Goal: Information Seeking & Learning: Find specific fact

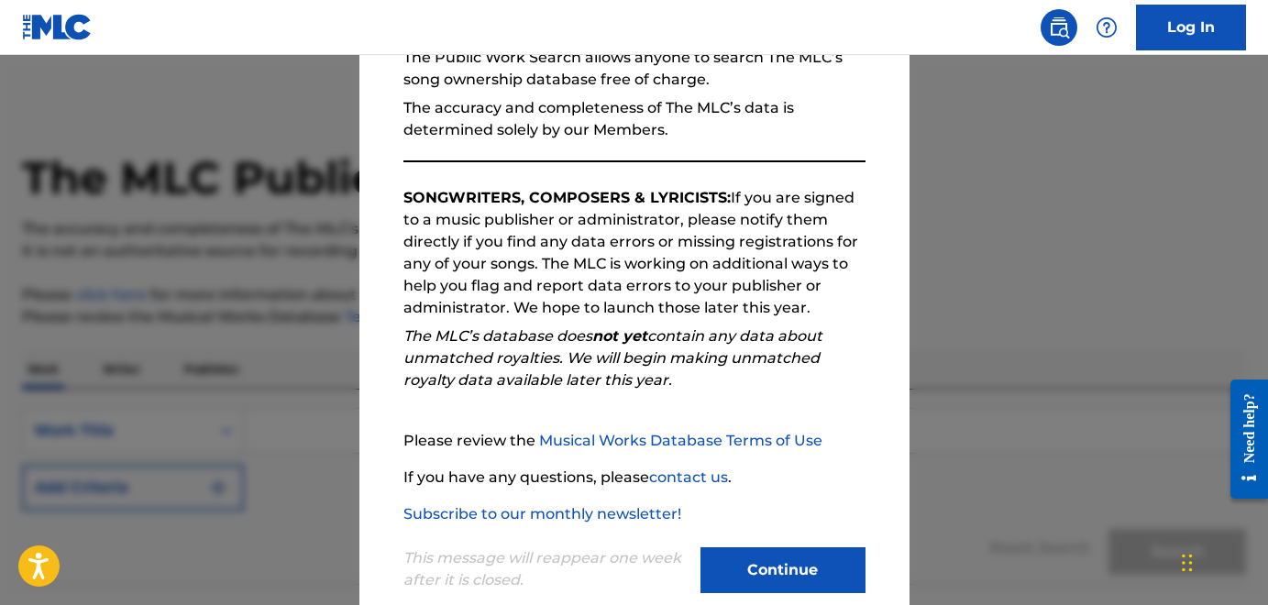
scroll to position [234, 0]
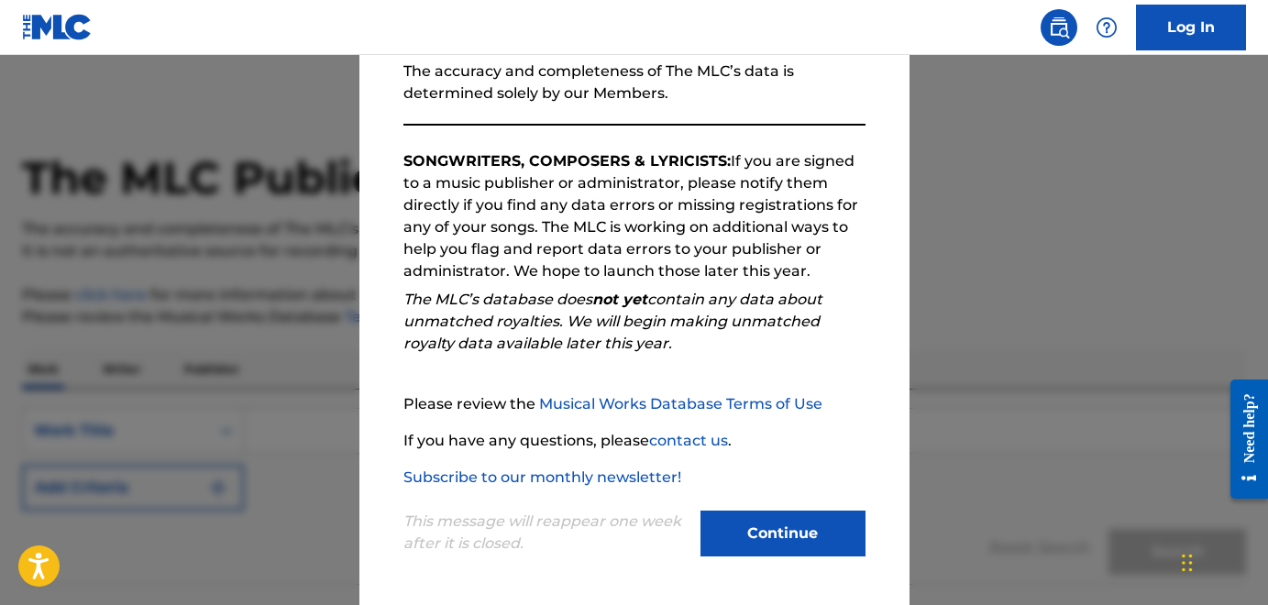
click at [828, 540] on button "Continue" at bounding box center [782, 534] width 165 height 46
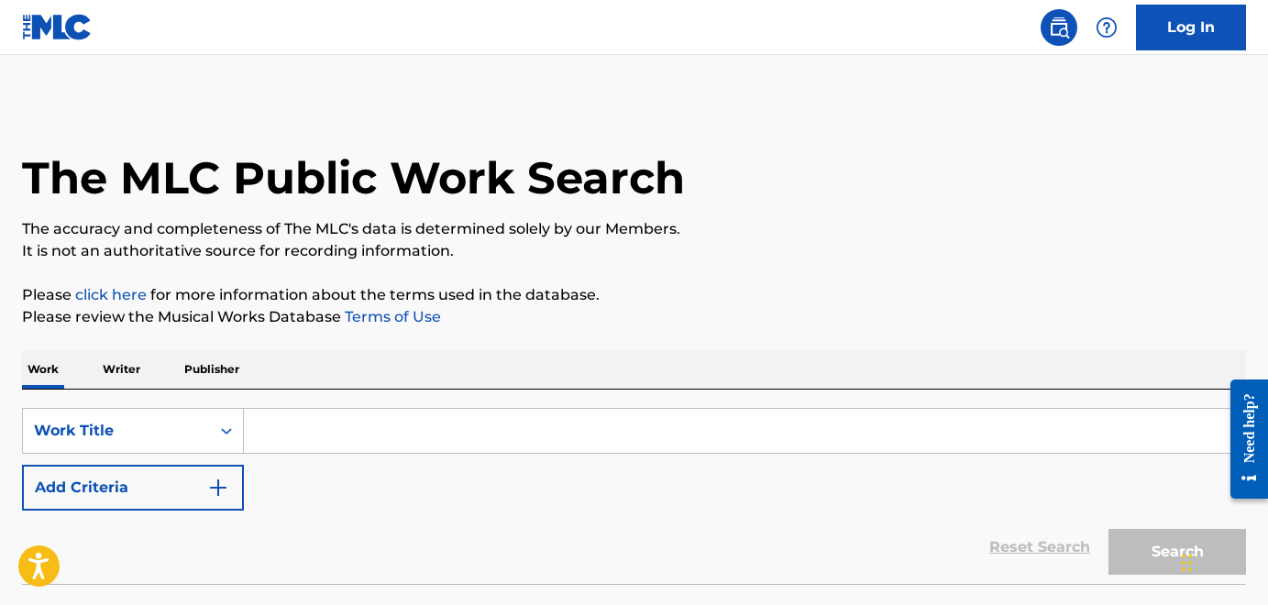
click at [350, 432] on input "Search Form" at bounding box center [744, 431] width 1001 height 44
paste input "TONIGHT WE'RE GONNA TEAR DOWN THE WALLS"
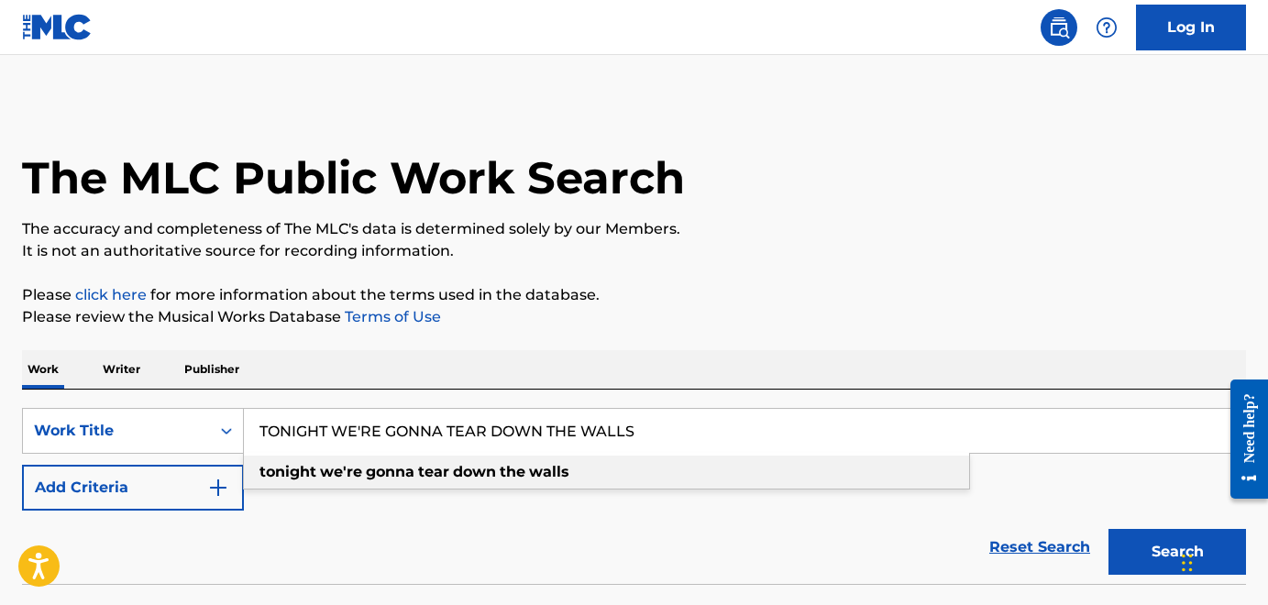
type input "TONIGHT WE'RE GONNA TEAR DOWN THE WALLS"
click at [419, 477] on strong "tear" at bounding box center [433, 471] width 31 height 17
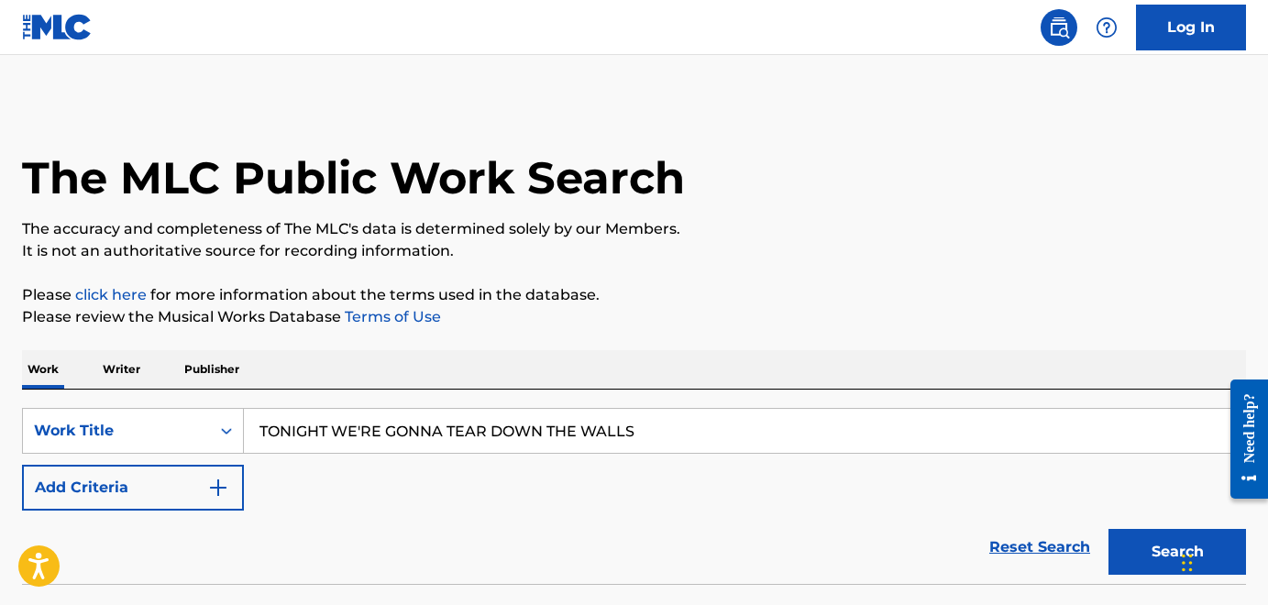
click at [1131, 544] on button "Search" at bounding box center [1176, 552] width 137 height 46
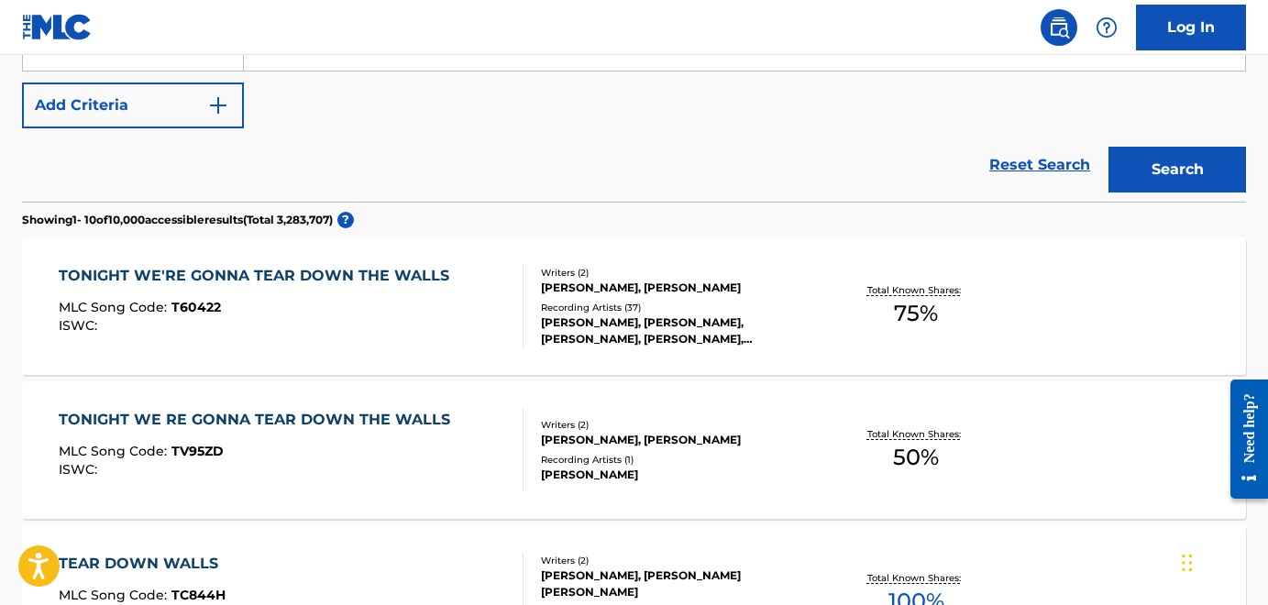
scroll to position [383, 0]
click at [313, 270] on div "TONIGHT WE'RE GONNA TEAR DOWN THE WALLS" at bounding box center [259, 275] width 400 height 22
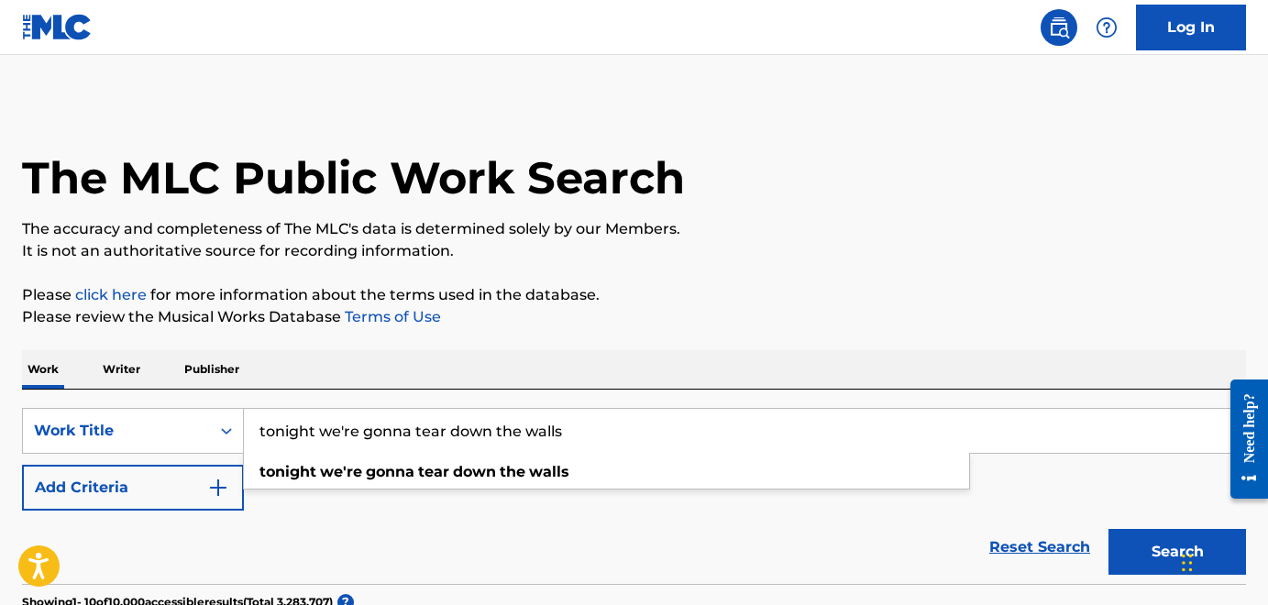
click at [575, 427] on input "tonight we're gonna tear down the walls" at bounding box center [744, 431] width 1001 height 44
drag, startPoint x: 575, startPoint y: 427, endPoint x: 258, endPoint y: 412, distance: 316.6
click at [258, 412] on input "tonight we're gonna tear down the walls" at bounding box center [744, 431] width 1001 height 44
paste input "I07217"
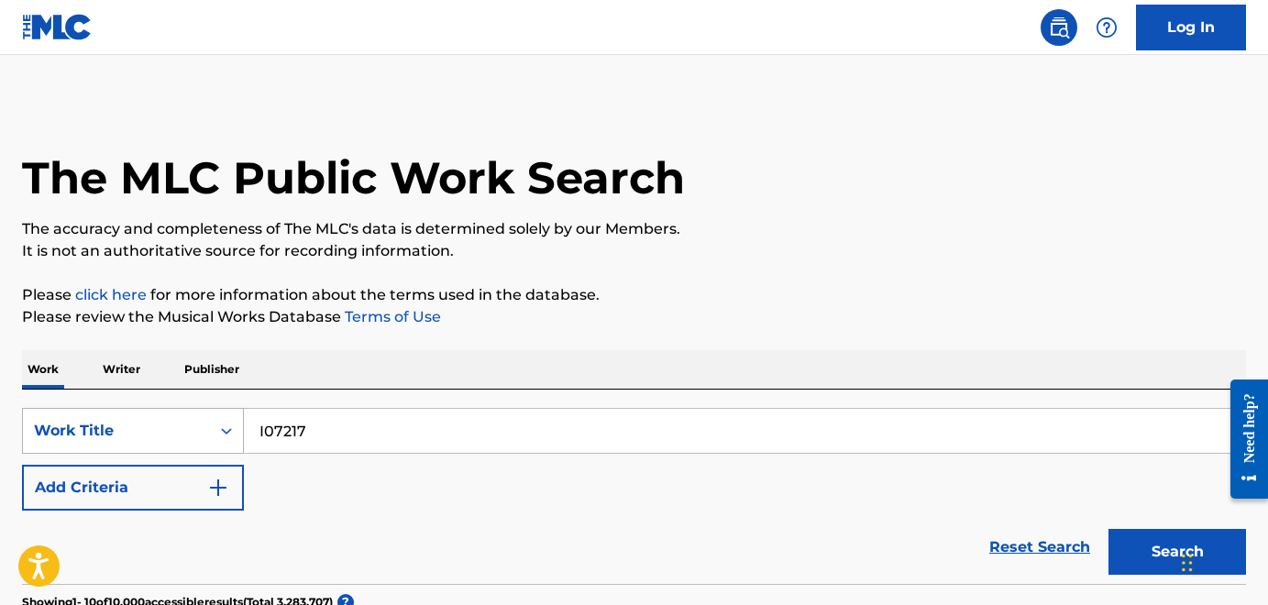
type input "I07217"
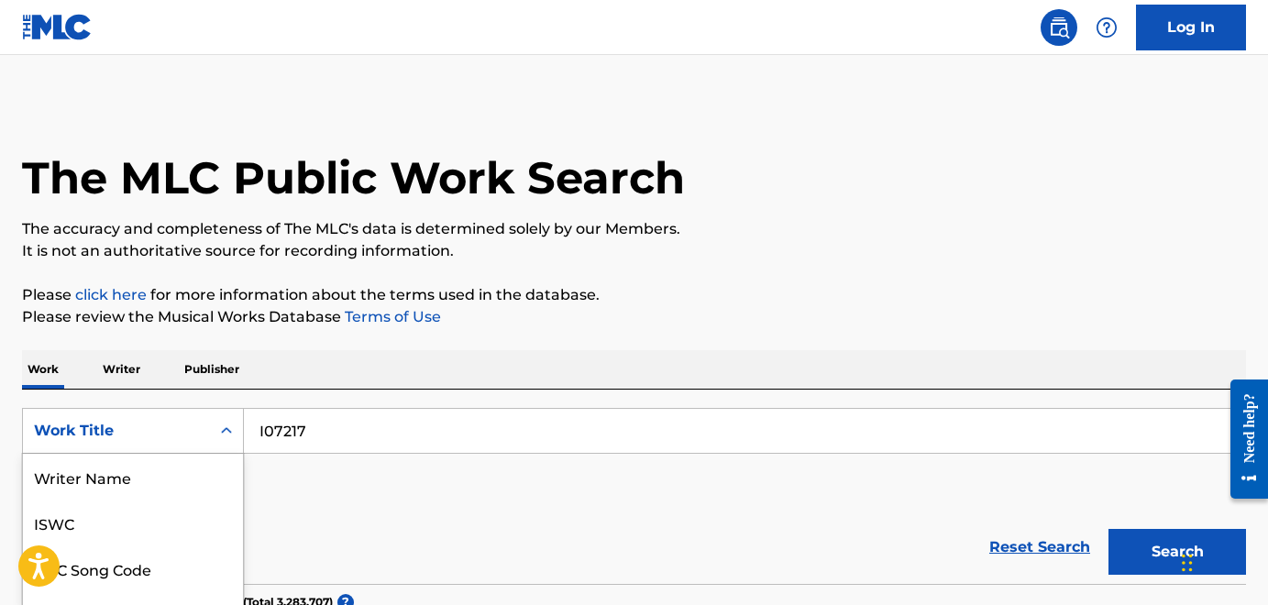
click at [229, 434] on div "Work Title selected, 8 of 8. 8 results available. Use Up and Down to choose opt…" at bounding box center [133, 431] width 222 height 46
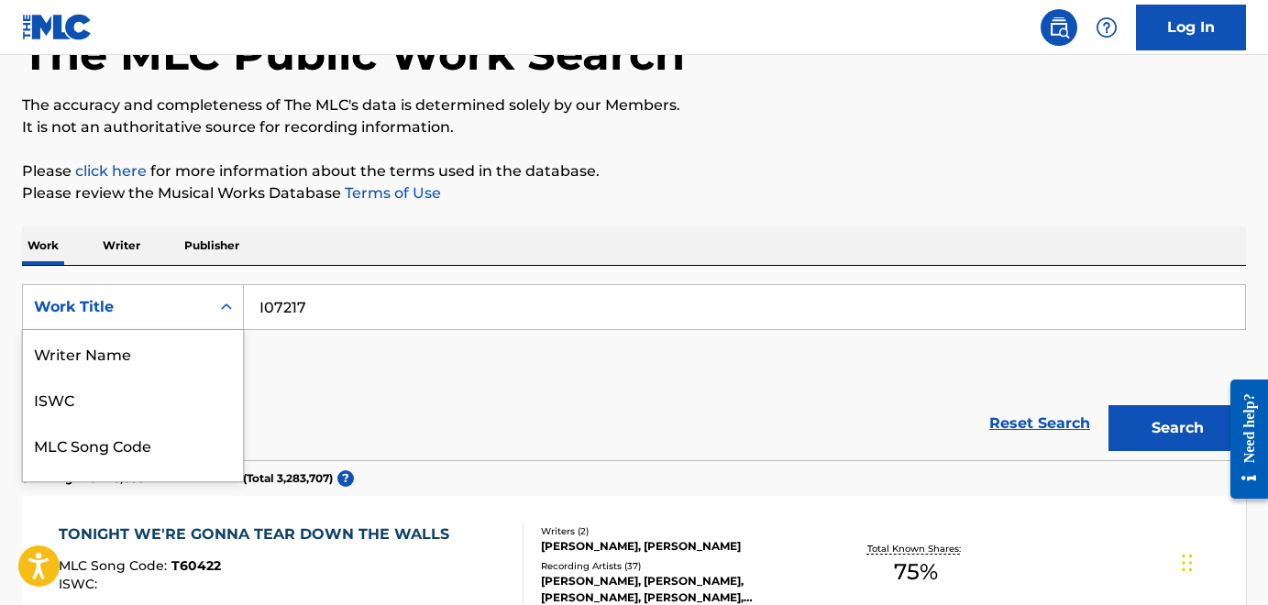
scroll to position [92, 0]
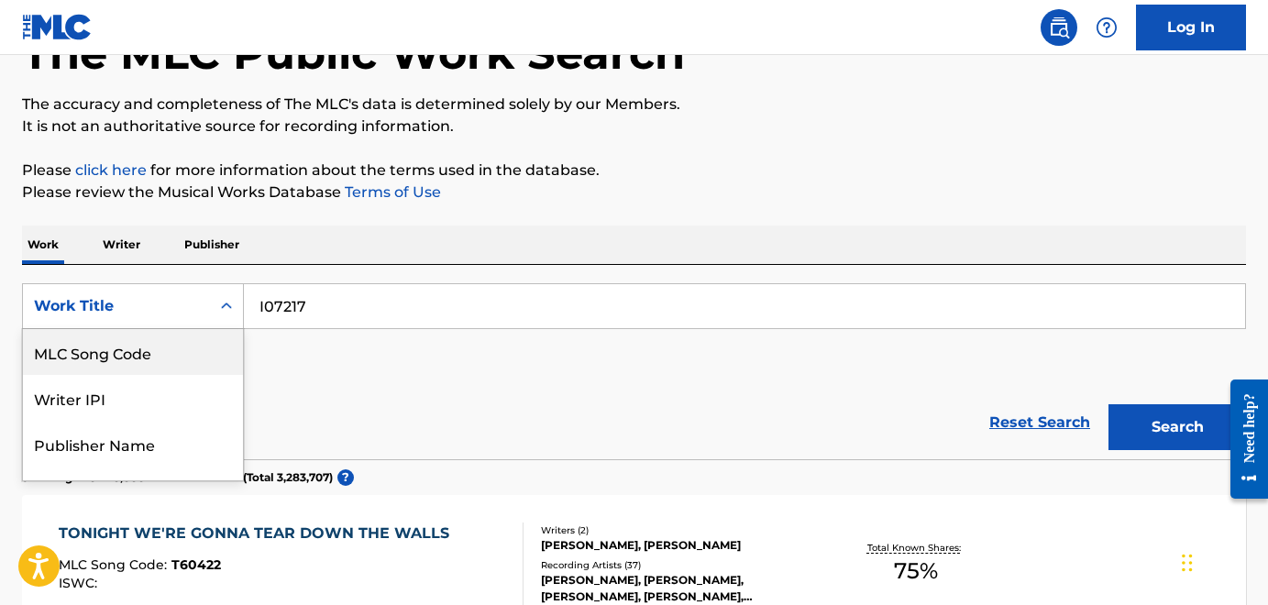
click at [151, 362] on div "MLC Song Code" at bounding box center [133, 352] width 220 height 46
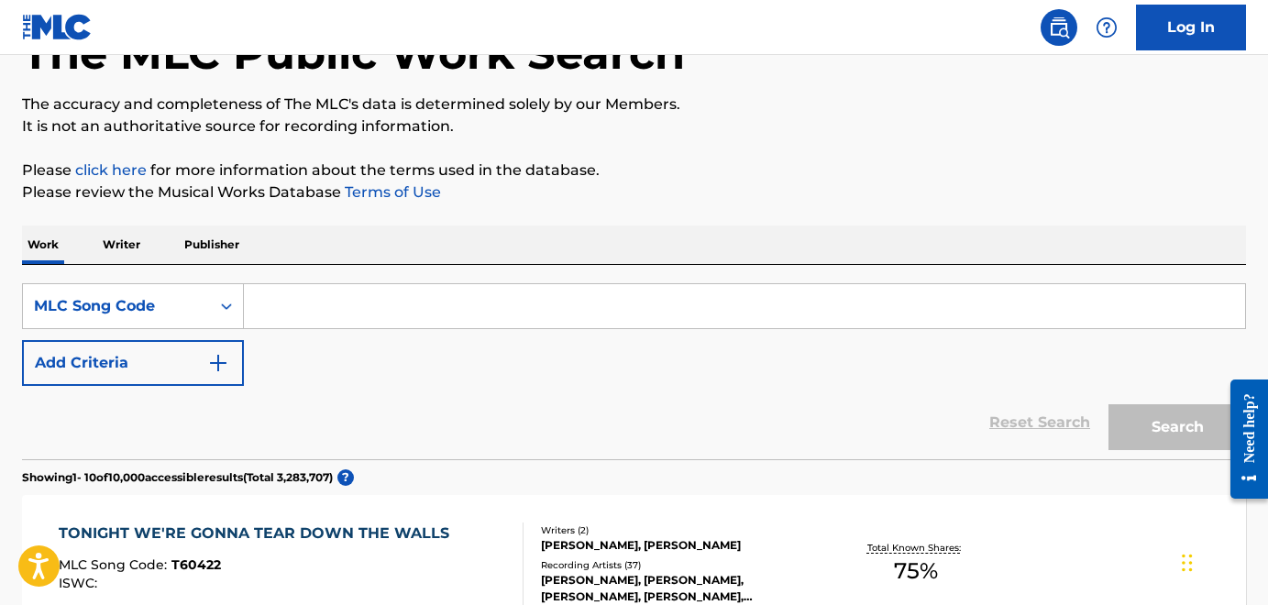
click at [353, 305] on input "Search Form" at bounding box center [744, 306] width 1001 height 44
paste input "I07217"
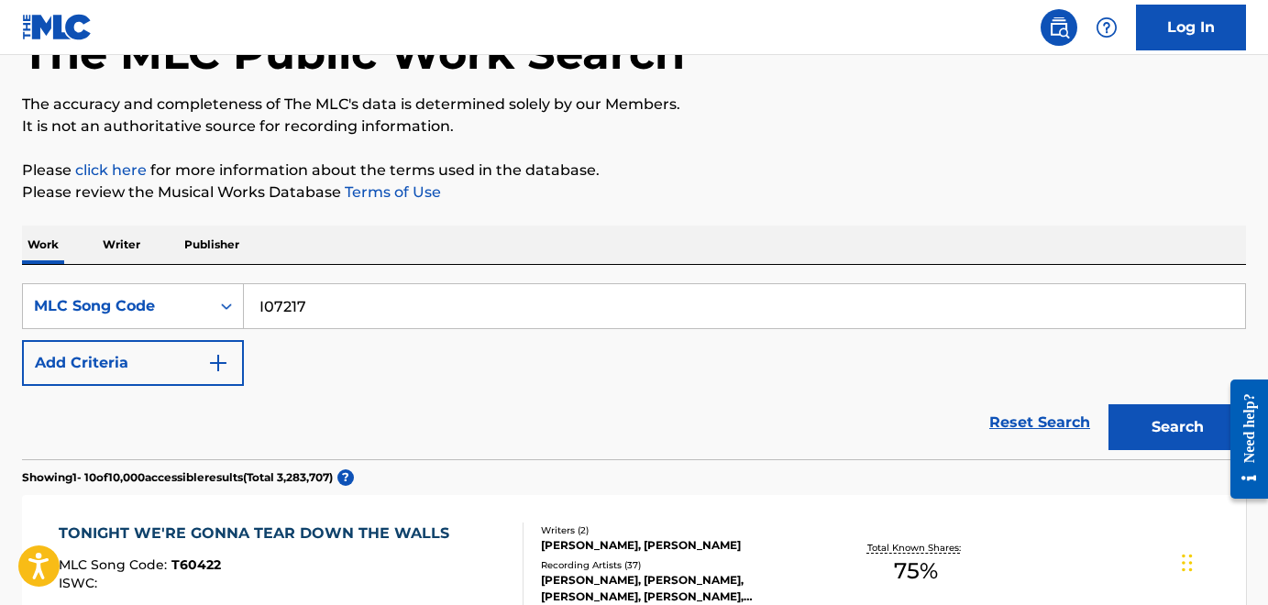
type input "I07217"
click at [1108, 404] on button "Search" at bounding box center [1176, 427] width 137 height 46
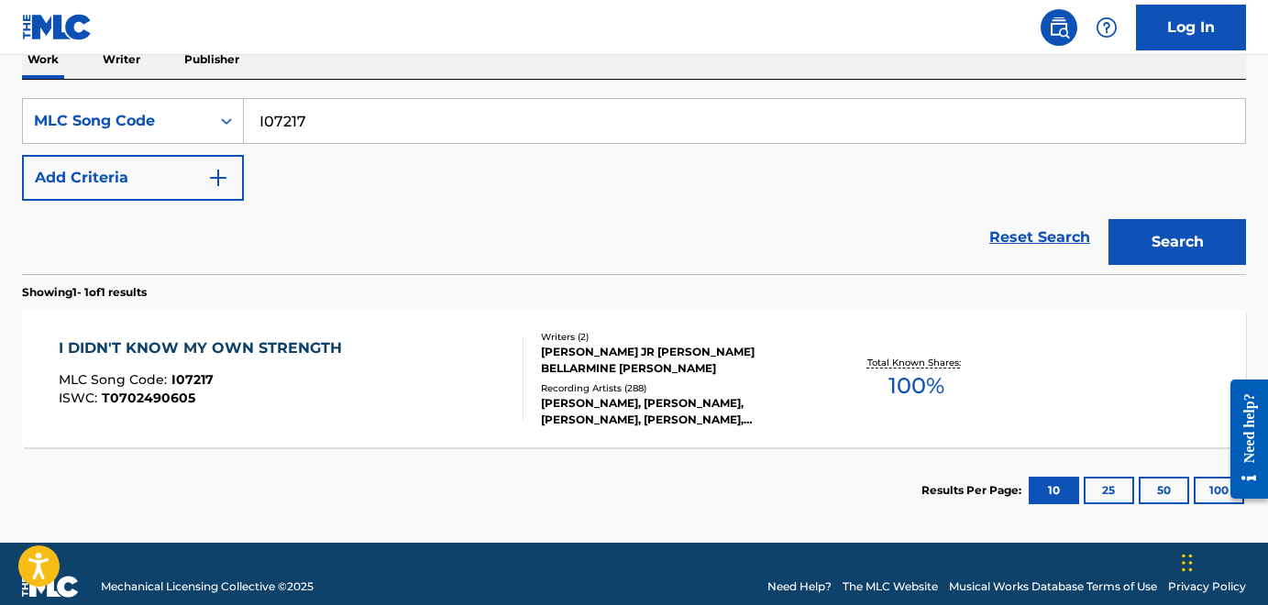
scroll to position [335, 0]
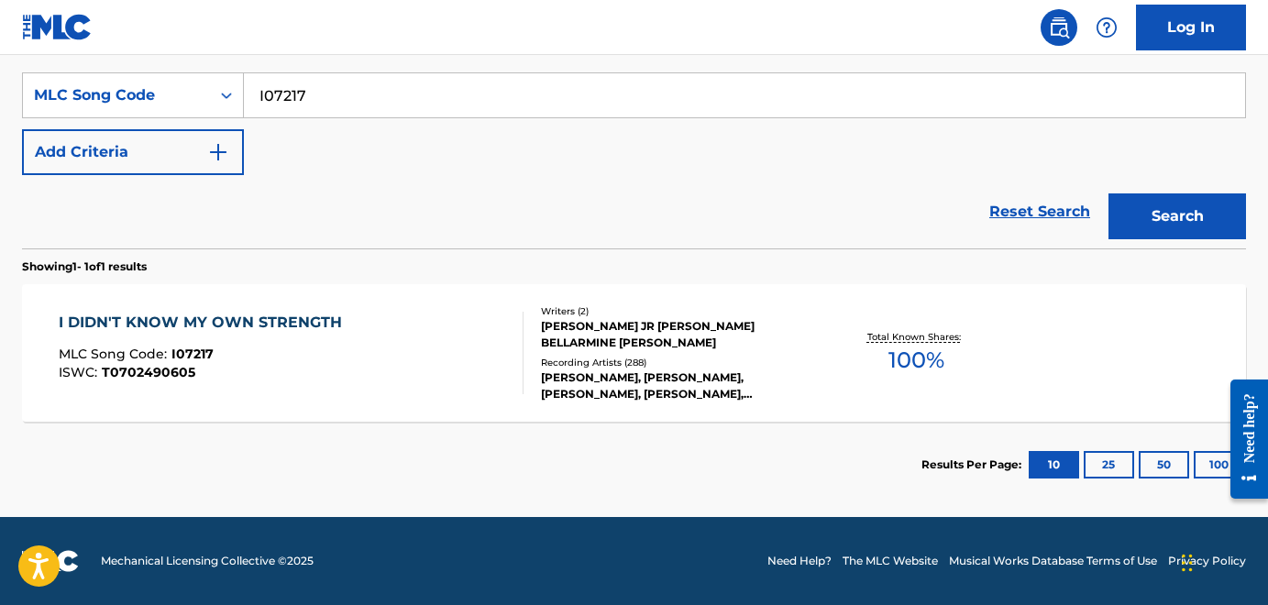
click at [303, 317] on div "I DIDN'T KNOW MY OWN STRENGTH" at bounding box center [205, 323] width 292 height 22
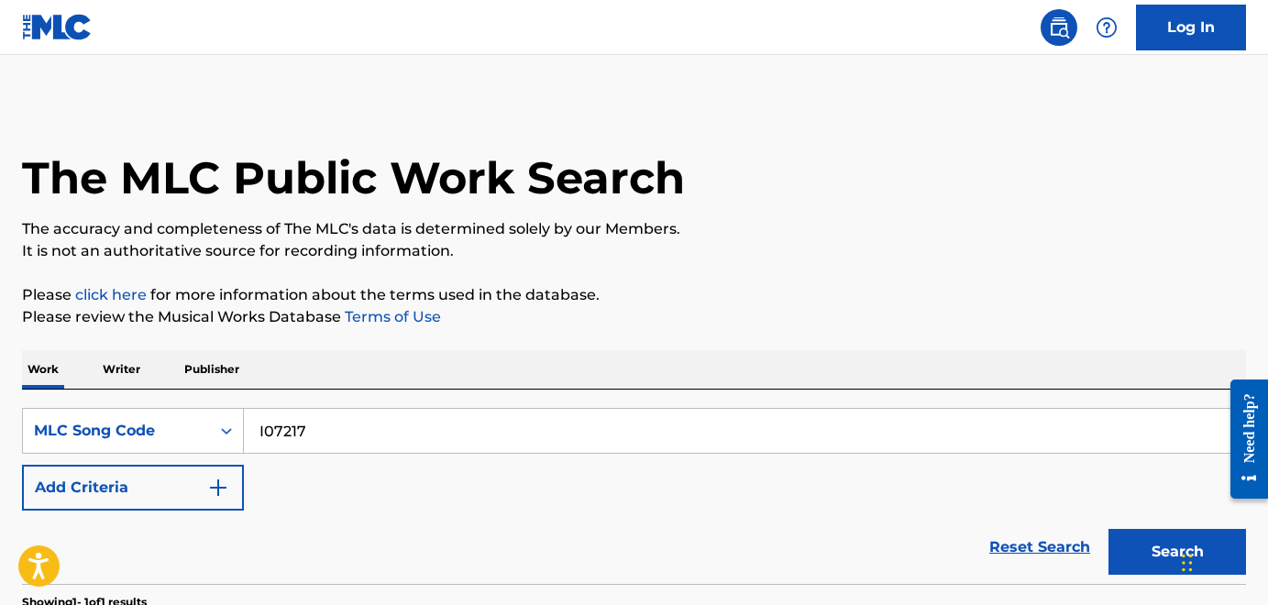
scroll to position [288, 0]
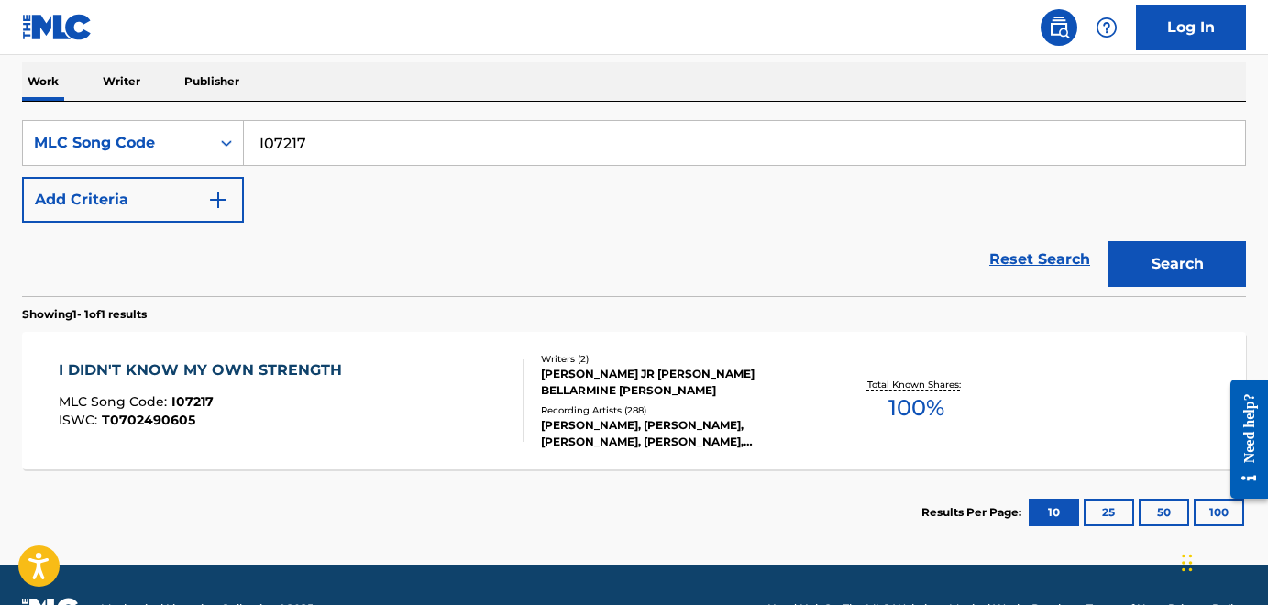
click at [333, 146] on input "I07217" at bounding box center [744, 143] width 1001 height 44
drag, startPoint x: 332, startPoint y: 146, endPoint x: 215, endPoint y: 139, distance: 116.6
click at [214, 136] on div "SearchWithCriteria63b3265f-2864-425f-871c-5f097c6324dd MLC Song Code I07217" at bounding box center [634, 143] width 1224 height 46
paste input "SVHKK1"
type input "SVHKK1"
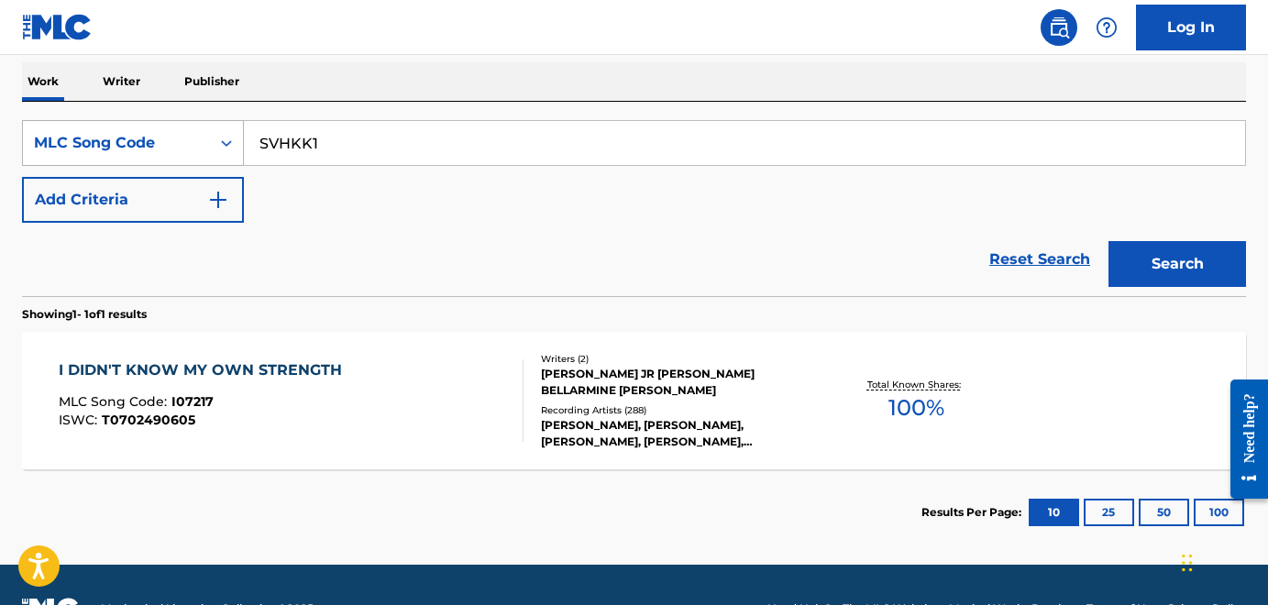
click at [1108, 241] on button "Search" at bounding box center [1176, 264] width 137 height 46
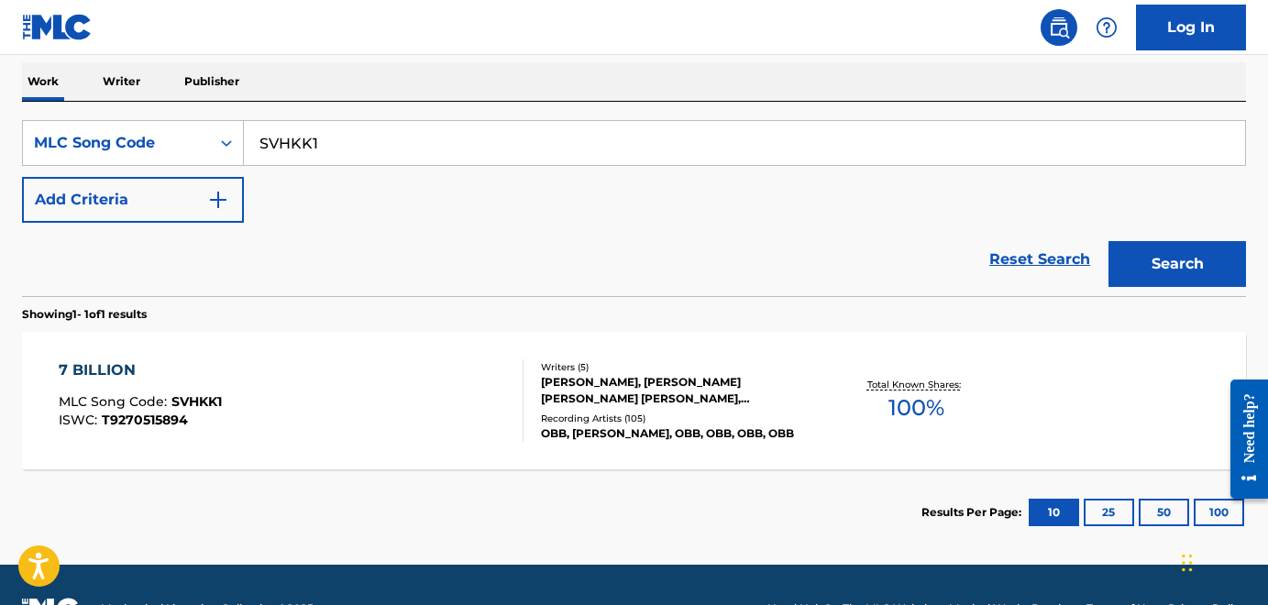
click at [115, 373] on div "7 BILLION" at bounding box center [140, 370] width 163 height 22
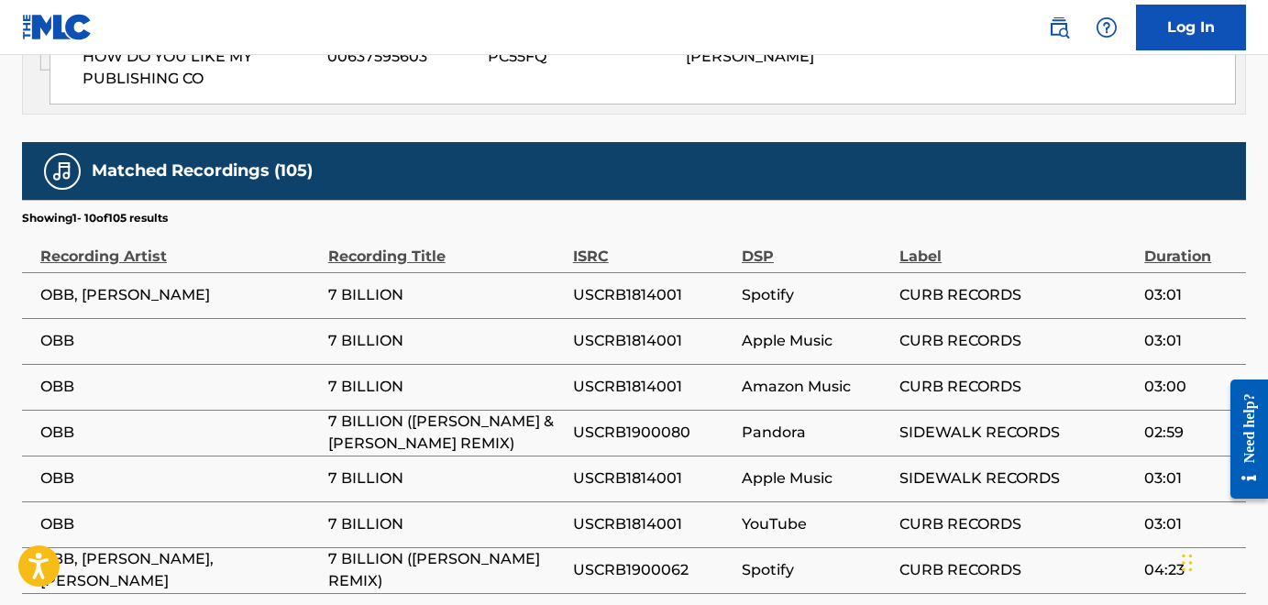
scroll to position [3237, 0]
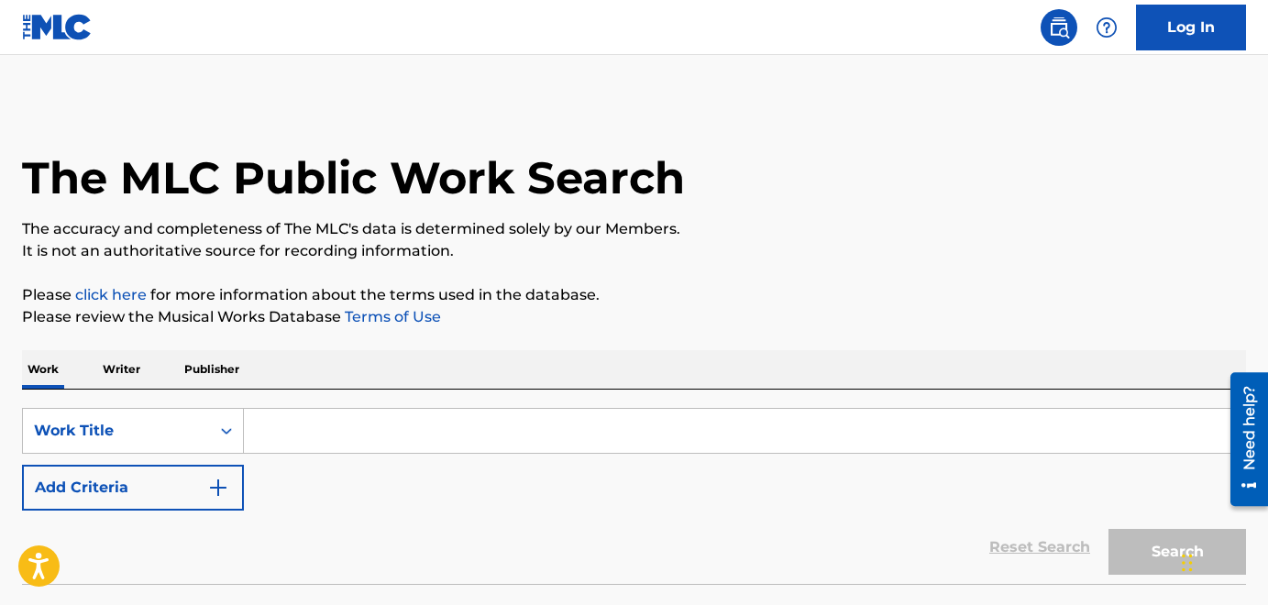
click at [391, 423] on input "Search Form" at bounding box center [744, 431] width 1001 height 44
paste input "SVHKK1"
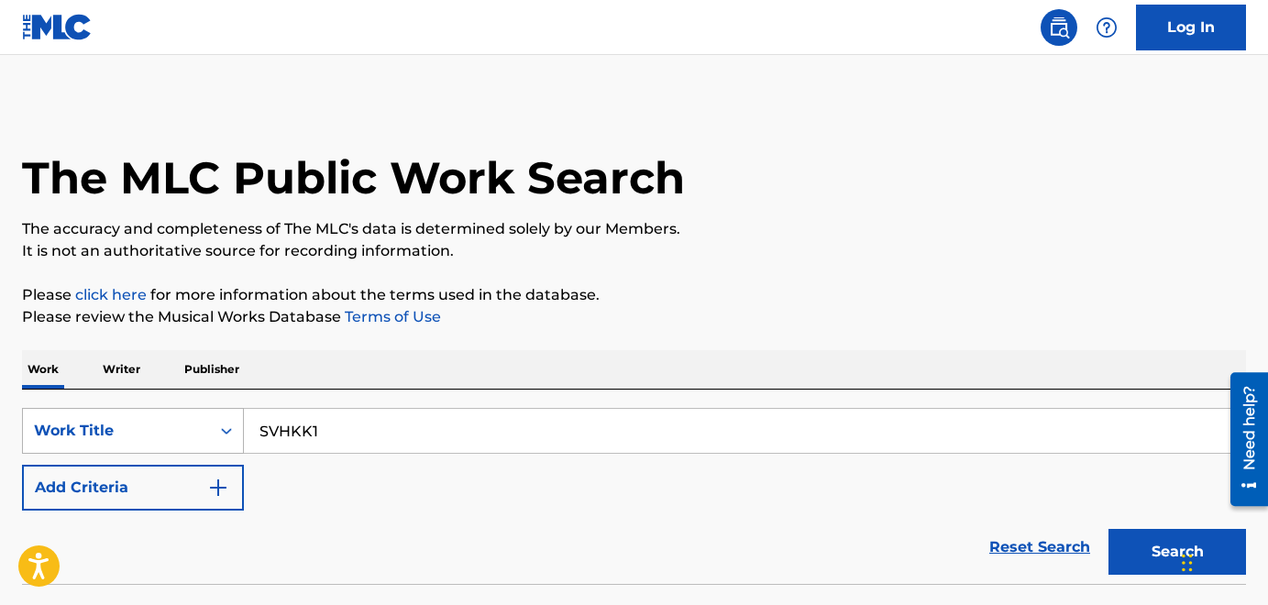
type input "SVHKK1"
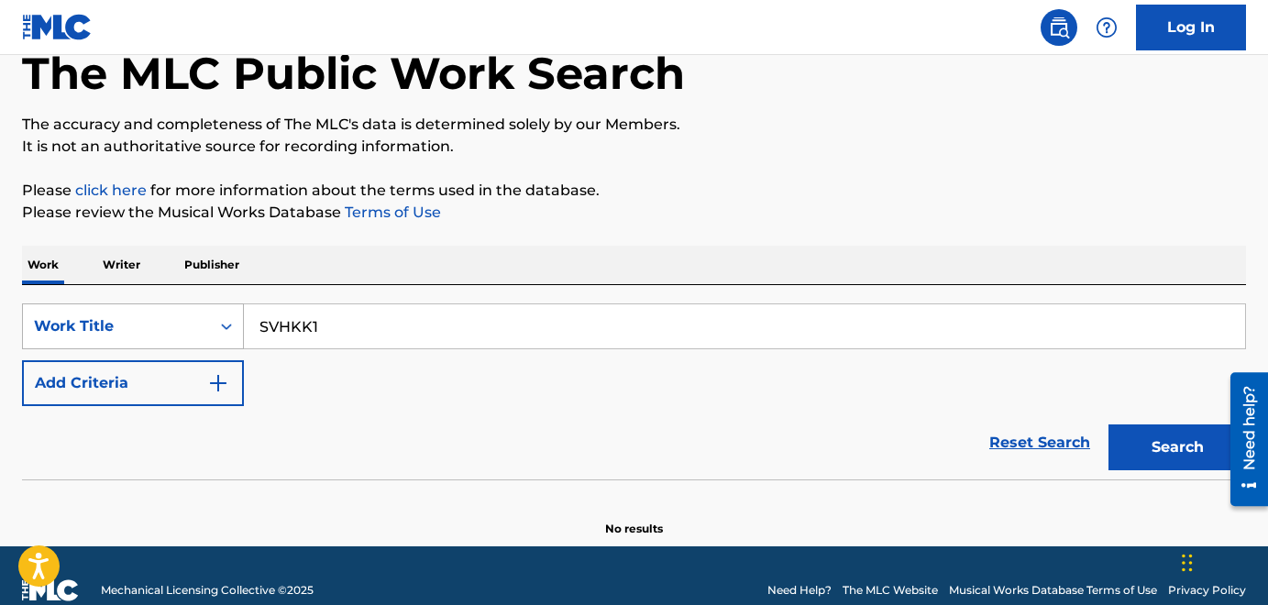
click at [231, 349] on div "Work Title" at bounding box center [133, 326] width 222 height 46
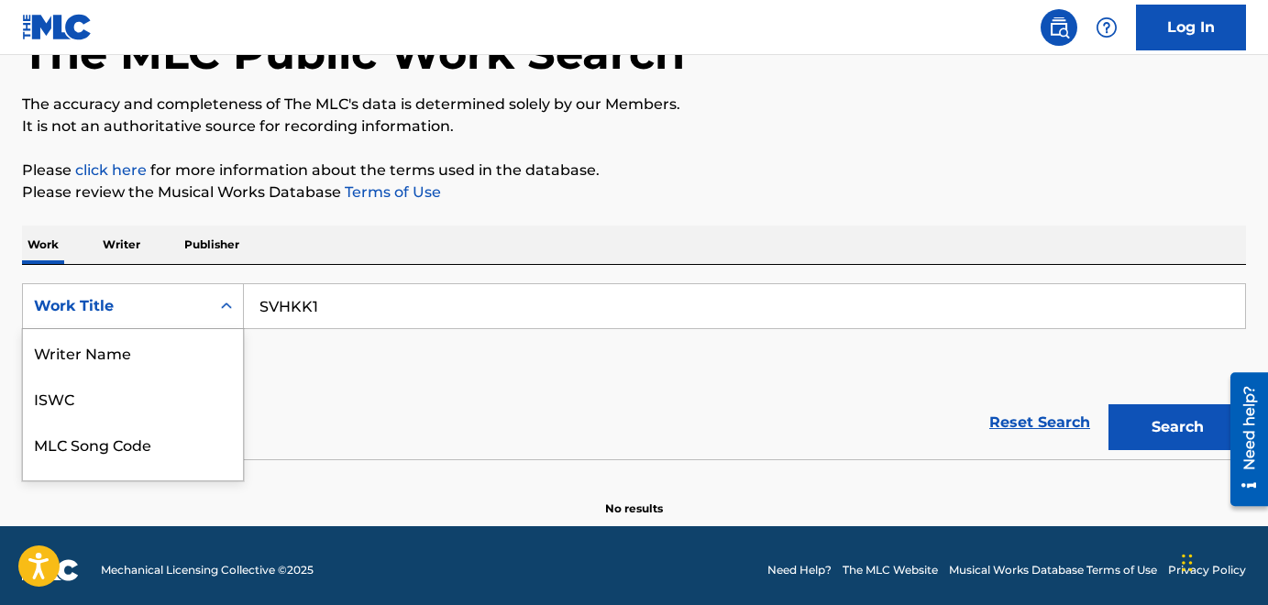
scroll to position [92, 0]
click at [133, 358] on div "MLC Song Code" at bounding box center [133, 352] width 220 height 46
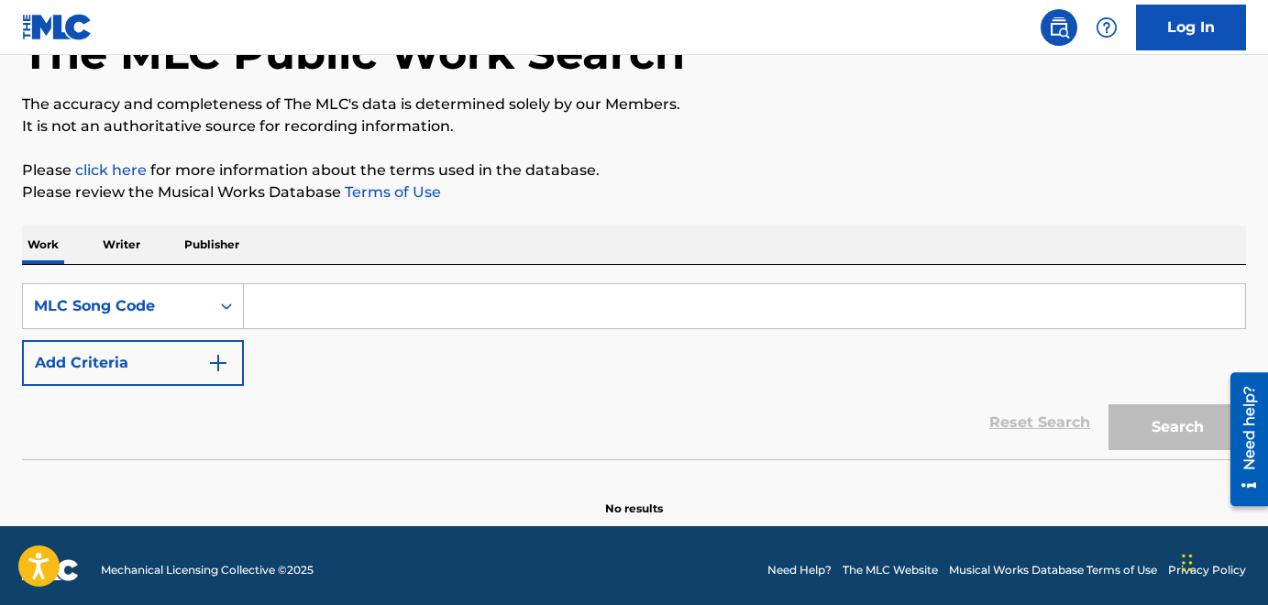
scroll to position [134, 0]
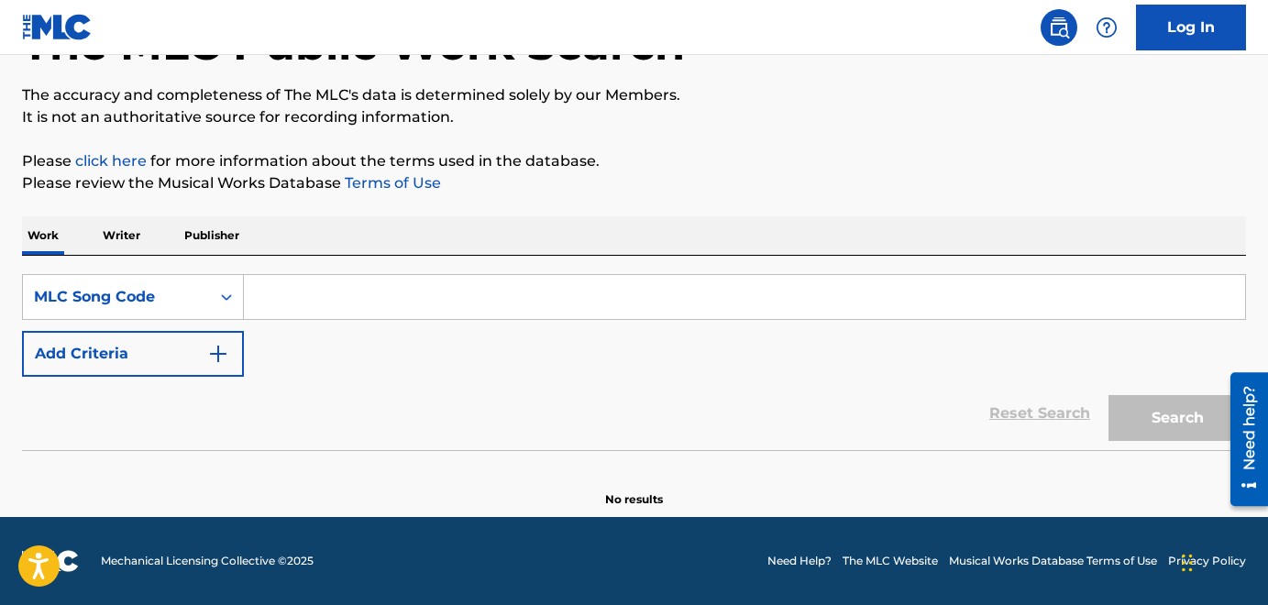
click at [368, 291] on input "Search Form" at bounding box center [744, 297] width 1001 height 44
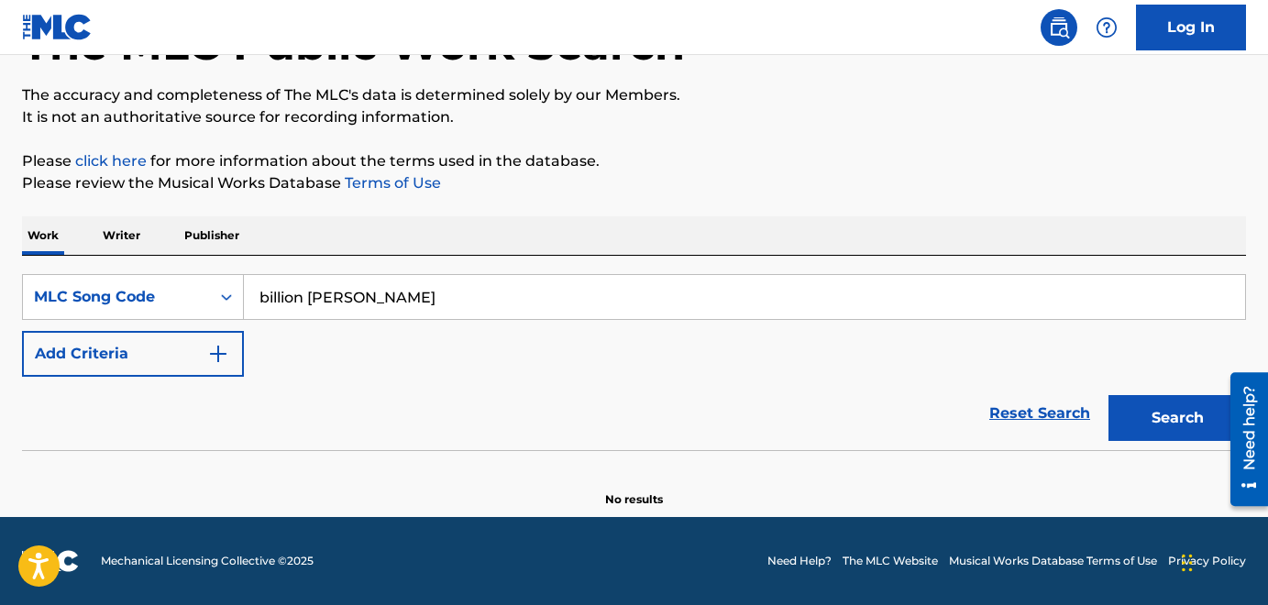
click at [1108, 395] on button "Search" at bounding box center [1176, 418] width 137 height 46
drag, startPoint x: 427, startPoint y: 296, endPoint x: 226, endPoint y: 279, distance: 201.5
click at [226, 279] on div "SearchWithCriteriab1f84a51-2f9c-40fe-8f90-c86cb9348fae MLC Song Code billion [P…" at bounding box center [634, 297] width 1224 height 46
paste input "SVHKK1"
type input "SVHKK1"
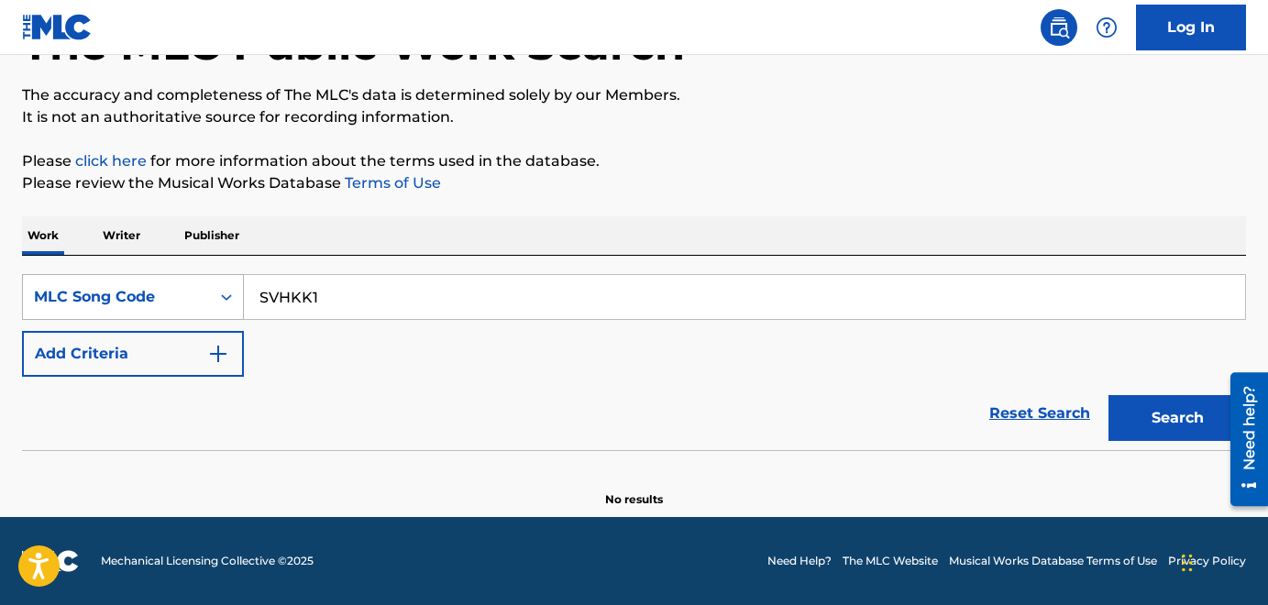
click at [1108, 395] on button "Search" at bounding box center [1176, 418] width 137 height 46
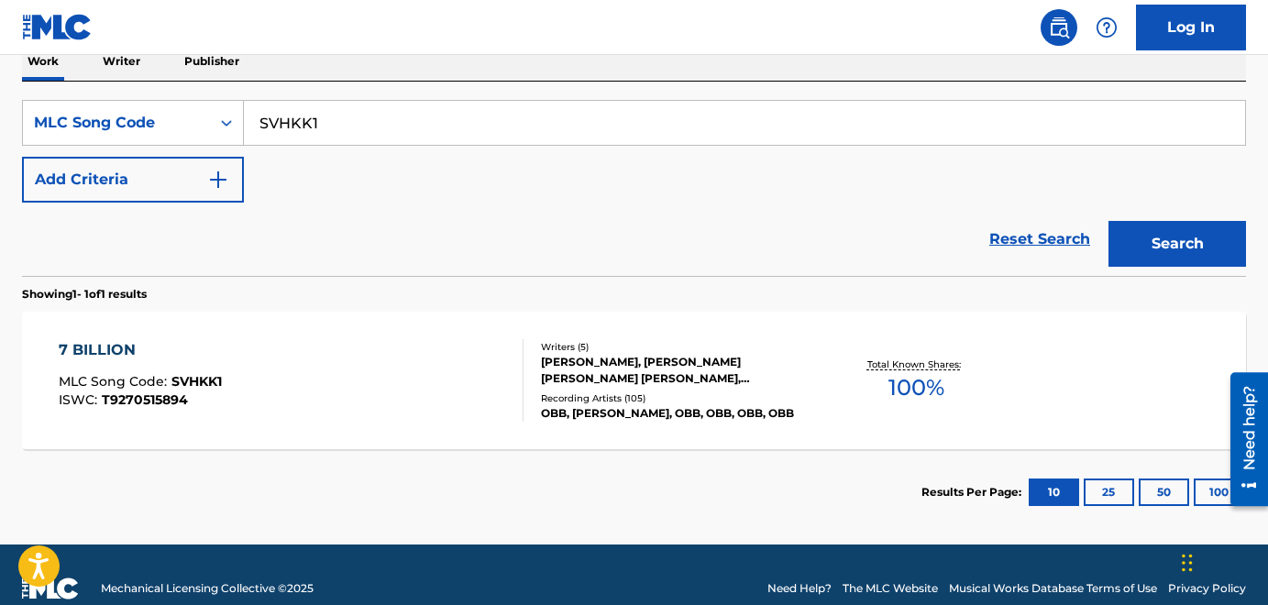
scroll to position [309, 0]
